Goal: Information Seeking & Learning: Find specific fact

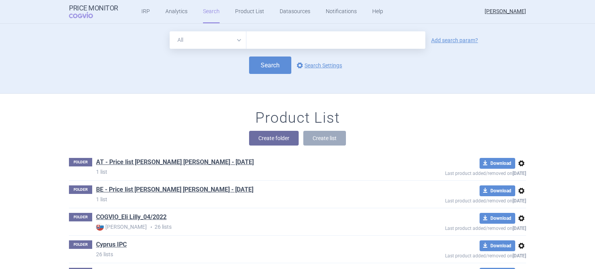
click at [236, 40] on select "All Brand Name ATC Company Active Substance Country Newer than" at bounding box center [208, 39] width 77 height 17
select select "brandName"
click at [170, 31] on select "All Brand Name ATC Company Active Substance Country Newer than" at bounding box center [208, 39] width 77 height 17
click at [459, 41] on link "Add search param?" at bounding box center [454, 40] width 47 height 5
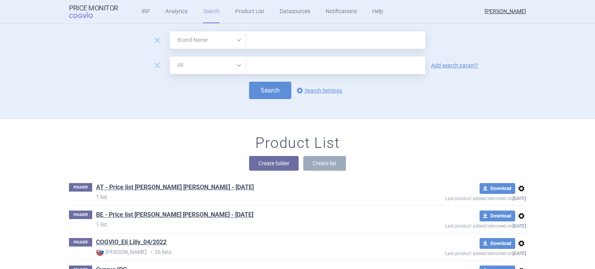
click at [237, 66] on select "All Brand Name ATC Company Active Substance Country Newer than" at bounding box center [208, 65] width 77 height 17
select select "country"
click at [170, 57] on select "All Brand Name ATC Company Active Substance Country Newer than" at bounding box center [208, 65] width 77 height 17
click at [442, 67] on link "Add search param?" at bounding box center [454, 65] width 47 height 5
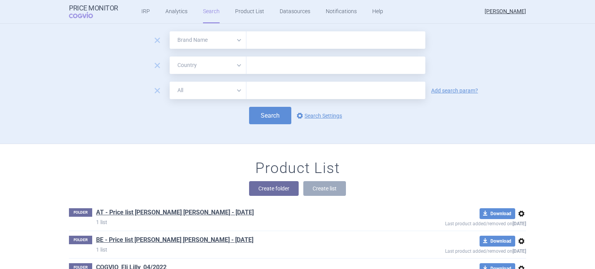
click at [235, 91] on select "All Brand Name ATC Company Active Substance Country Newer than" at bounding box center [208, 90] width 77 height 17
select select "mah"
click at [170, 82] on select "All Brand Name ATC Company Active Substance Country Newer than" at bounding box center [208, 90] width 77 height 17
click at [260, 38] on input "text" at bounding box center [335, 39] width 179 height 17
type input "Omvoh"
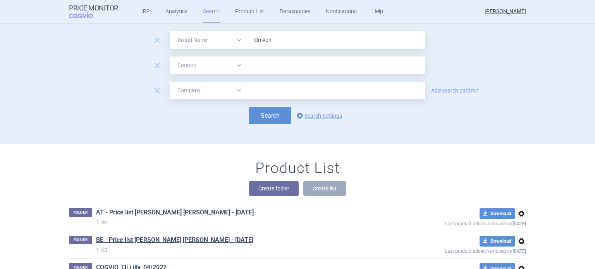
click at [265, 69] on input "text" at bounding box center [335, 65] width 171 height 10
type input "hun"
click at [266, 78] on ul "[GEOGRAPHIC_DATA]" at bounding box center [332, 81] width 179 height 14
click at [441, 120] on div "Search options Search Settings" at bounding box center [297, 115] width 457 height 17
drag, startPoint x: 274, startPoint y: 93, endPoint x: 279, endPoint y: 96, distance: 6.1
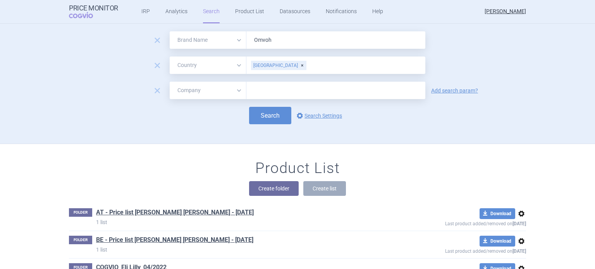
click at [274, 93] on input "text" at bounding box center [335, 90] width 179 height 17
type input "Lilly"
click at [267, 117] on button "Search" at bounding box center [270, 115] width 42 height 17
select select "brandName"
select select "country"
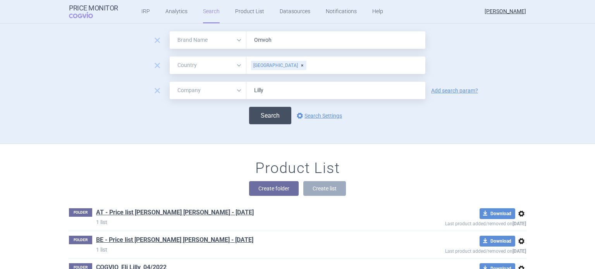
select select "mah"
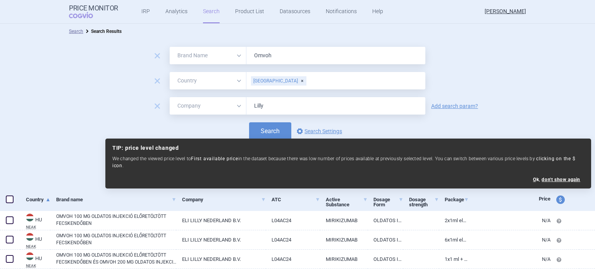
scroll to position [39, 0]
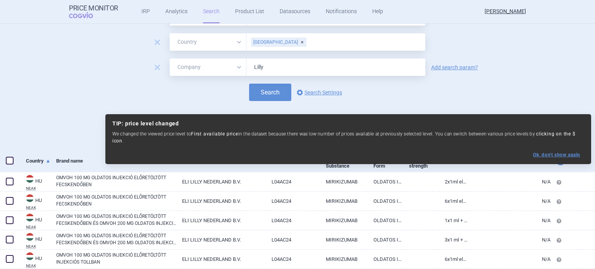
click at [553, 152] on button "Ok, don ' t show again" at bounding box center [556, 154] width 47 height 5
select select "ex-factory"
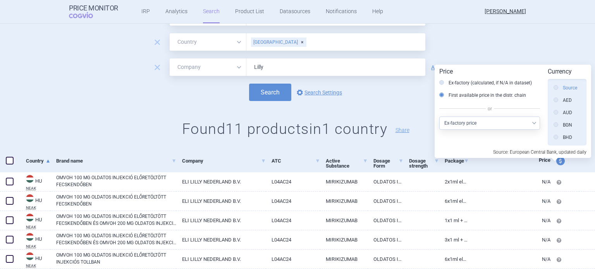
click at [571, 89] on label "Source" at bounding box center [566, 88] width 24 height 8
click at [562, 89] on input "Source" at bounding box center [558, 88] width 8 height 8
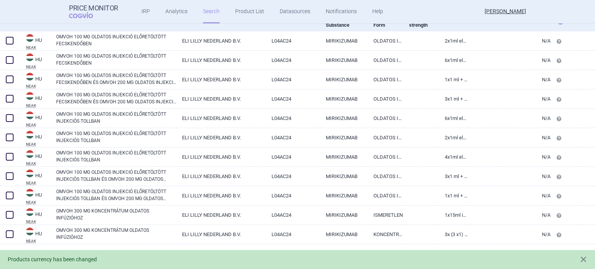
scroll to position [180, 0]
